Goal: Book appointment/travel/reservation

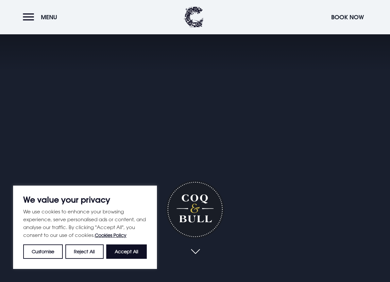
scroll to position [81, 0]
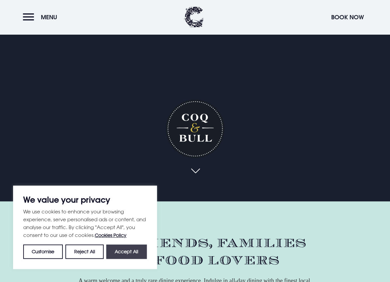
click at [135, 251] on button "Accept All" at bounding box center [126, 252] width 41 height 14
checkbox input "true"
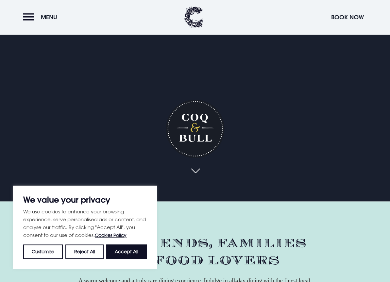
checkbox input "true"
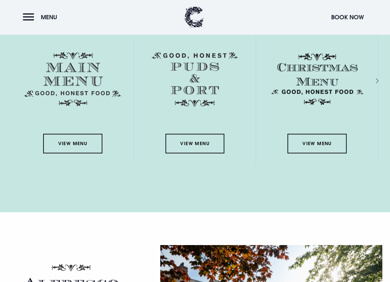
scroll to position [991, 0]
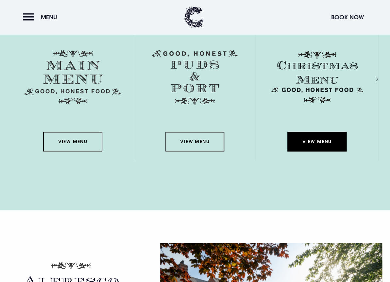
click at [319, 140] on link "View Menu" at bounding box center [316, 142] width 59 height 20
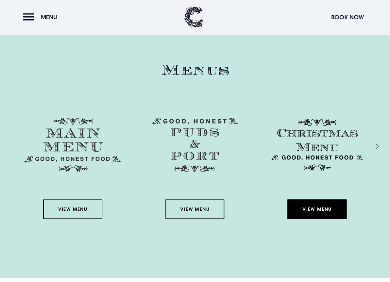
scroll to position [923, 0]
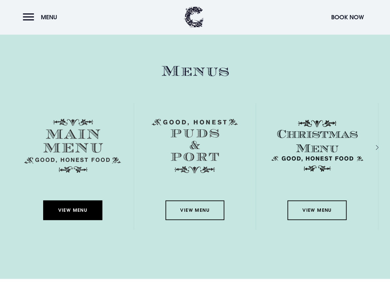
click at [81, 207] on link "View Menu" at bounding box center [72, 210] width 59 height 20
click at [353, 18] on button "Book Now" at bounding box center [347, 17] width 39 height 14
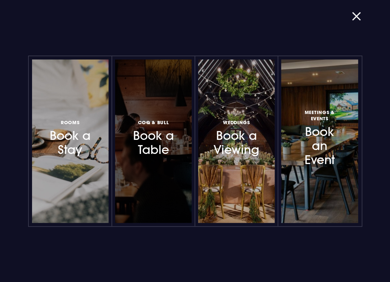
click at [162, 141] on h3 "Coq & Bull Book a Table" at bounding box center [153, 137] width 45 height 39
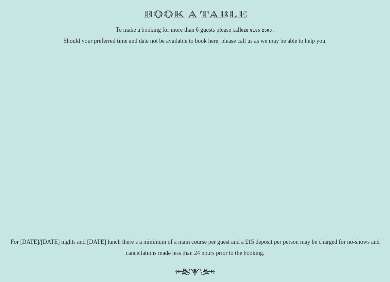
scroll to position [95, 0]
